Goal: Task Accomplishment & Management: Use online tool/utility

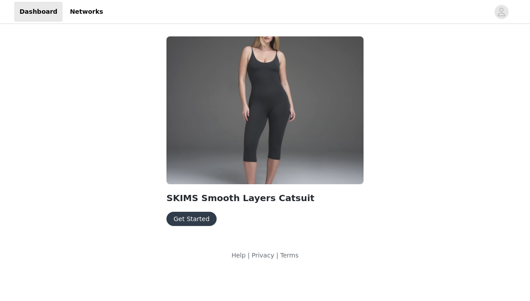
click at [186, 213] on button "Get Started" at bounding box center [192, 219] width 50 height 14
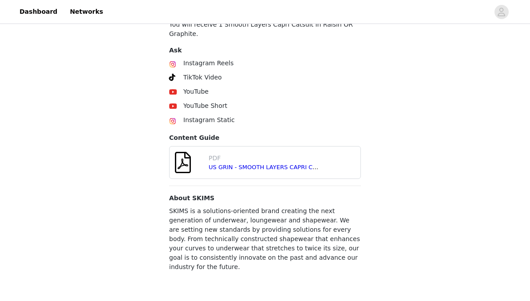
scroll to position [344, 0]
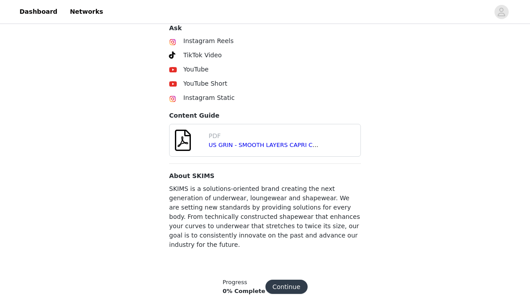
click at [190, 176] on h4 "About SKIMS" at bounding box center [265, 175] width 192 height 9
click at [276, 280] on button "Continue" at bounding box center [287, 287] width 42 height 14
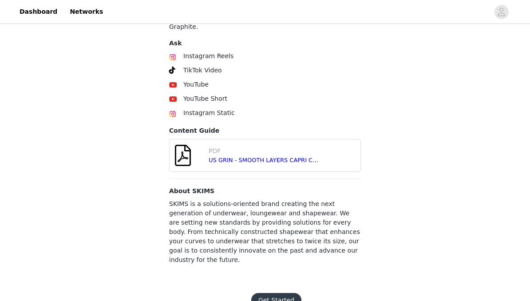
scroll to position [349, 0]
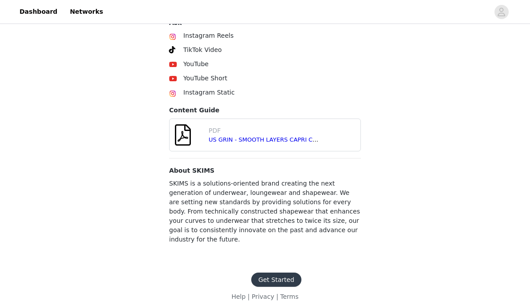
click at [284, 273] on button "Get Started" at bounding box center [276, 280] width 50 height 14
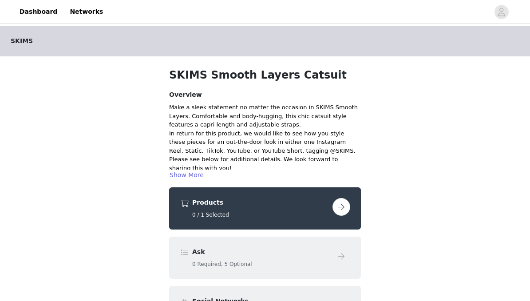
scroll to position [137, 0]
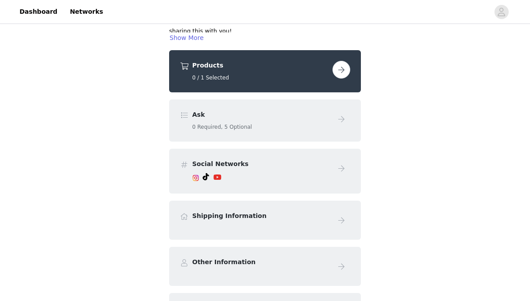
click at [320, 111] on h4 "Ask" at bounding box center [260, 115] width 137 height 9
click at [335, 76] on button "button" at bounding box center [342, 70] width 18 height 18
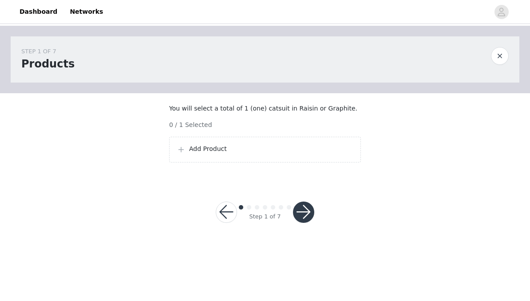
click at [257, 154] on p "Add Product" at bounding box center [271, 148] width 164 height 9
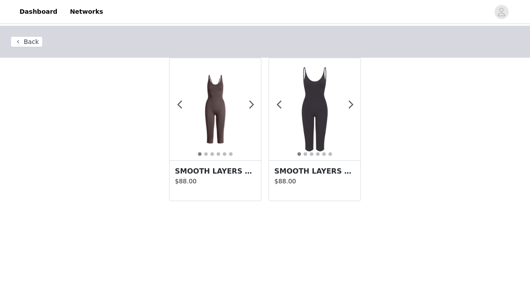
click at [311, 153] on button "3" at bounding box center [312, 154] width 4 height 4
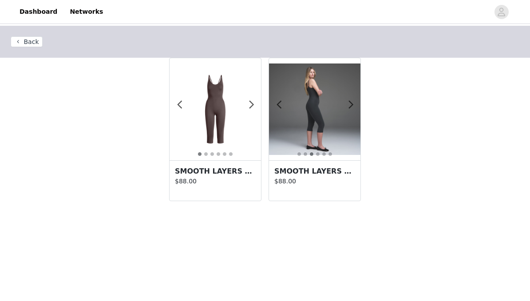
click at [297, 182] on p "$88.00" at bounding box center [315, 181] width 81 height 9
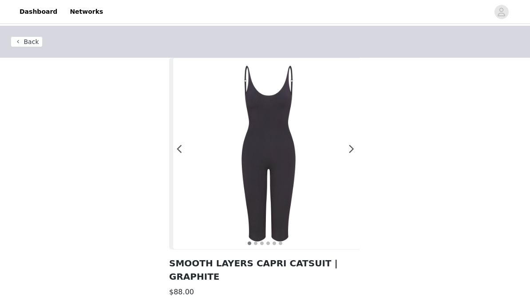
scroll to position [133, 0]
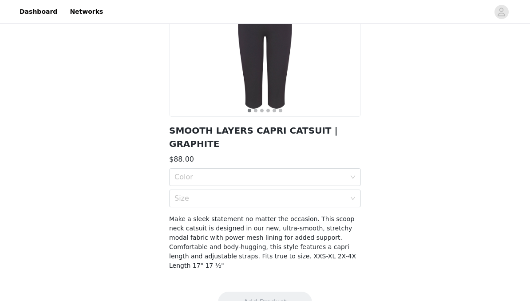
click at [306, 173] on div "Color" at bounding box center [260, 177] width 171 height 9
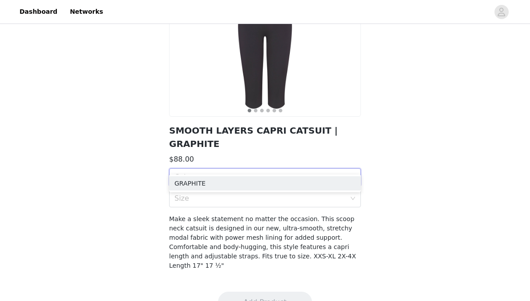
click at [322, 187] on div "GRAPHITE" at bounding box center [265, 184] width 181 height 10
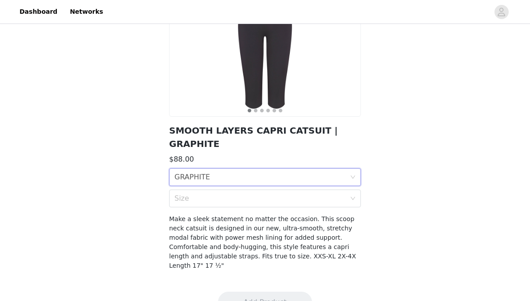
click at [313, 194] on div "Size" at bounding box center [260, 198] width 171 height 9
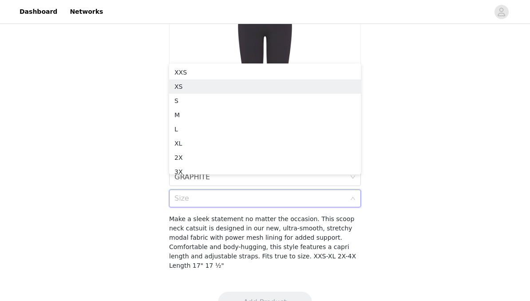
click at [264, 84] on div "XS" at bounding box center [265, 87] width 181 height 10
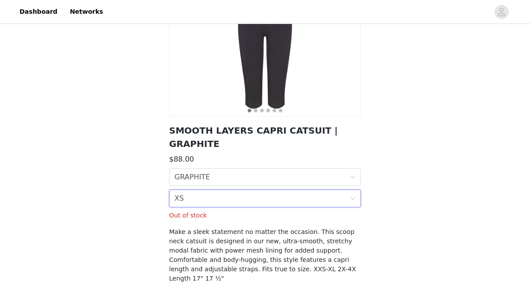
scroll to position [146, 0]
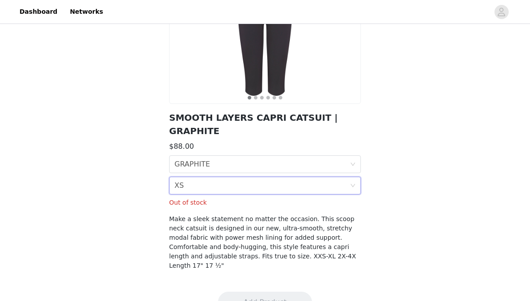
click at [288, 177] on div "Size XS" at bounding box center [262, 185] width 175 height 17
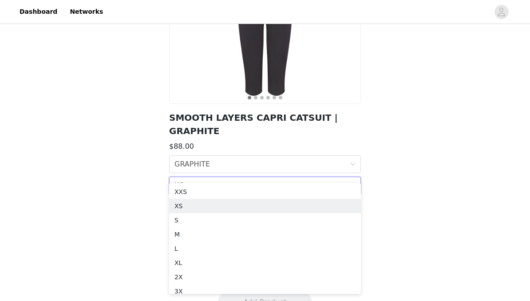
click at [292, 177] on div "Size XS" at bounding box center [262, 185] width 175 height 17
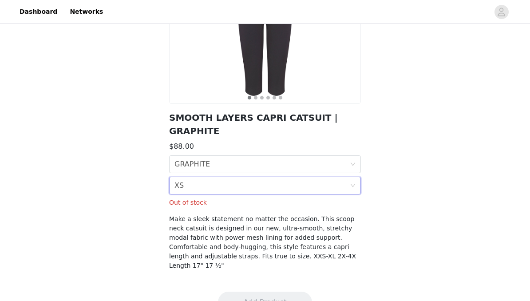
click at [271, 198] on p "Out of stock" at bounding box center [265, 202] width 192 height 9
click at [280, 178] on div "Size XS" at bounding box center [262, 185] width 175 height 17
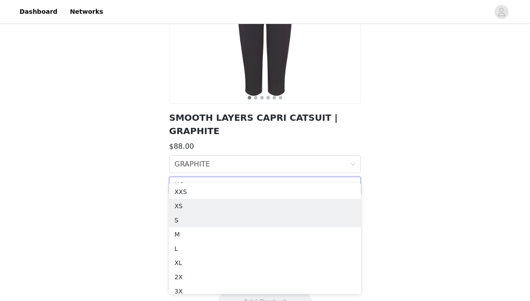
click at [240, 220] on div "S" at bounding box center [265, 220] width 181 height 10
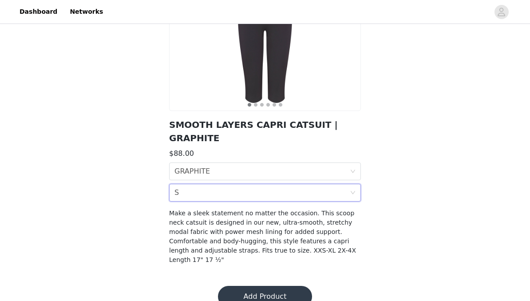
scroll to position [133, 0]
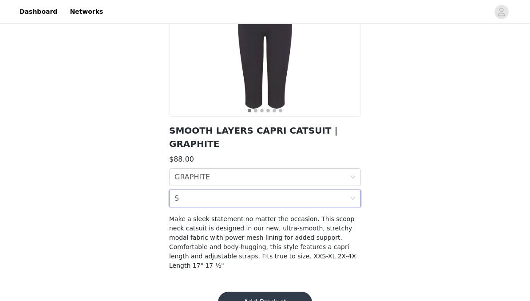
click at [246, 292] on button "Add Product" at bounding box center [265, 302] width 94 height 21
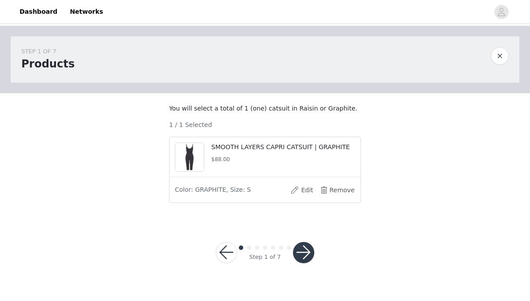
click at [308, 260] on button "button" at bounding box center [303, 252] width 21 height 21
